Goal: Transaction & Acquisition: Purchase product/service

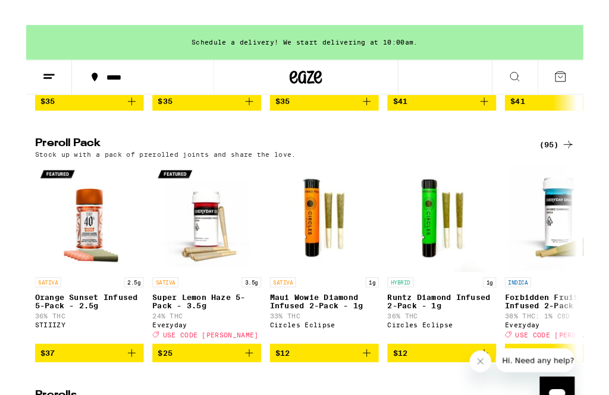
scroll to position [2598, 0]
